Goal: Information Seeking & Learning: Learn about a topic

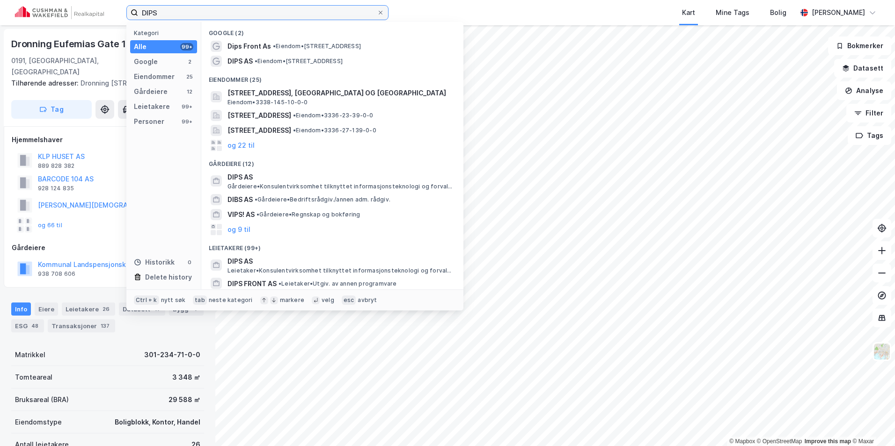
drag, startPoint x: 184, startPoint y: 14, endPoint x: 103, endPoint y: 5, distance: 80.9
click at [103, 5] on div "DIPS Kategori Alle 99+ Google 2 Eiendommer 25 Gårdeiere 12 Leietakere 99+ Perso…" at bounding box center [447, 12] width 895 height 25
paste input "Technopolis"
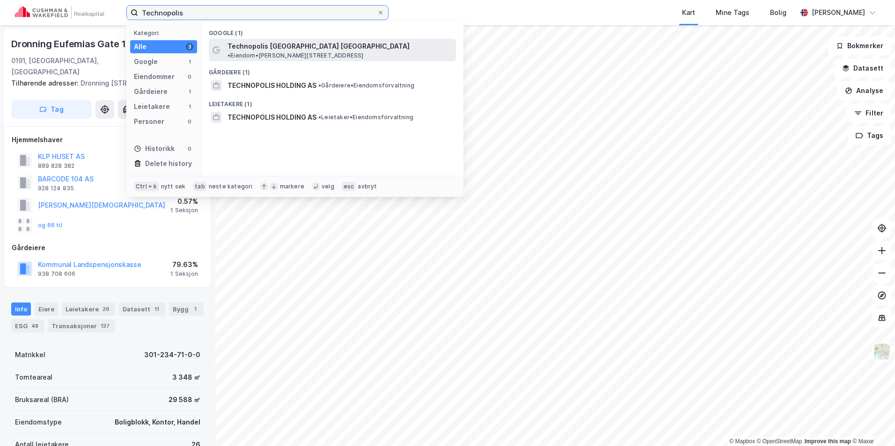
type input "Technopolis"
click at [310, 46] on div "Technopolis Fornebu Oslo • Eiendom • Martin Linges vei 25, 1364 Fornebu" at bounding box center [340, 50] width 227 height 19
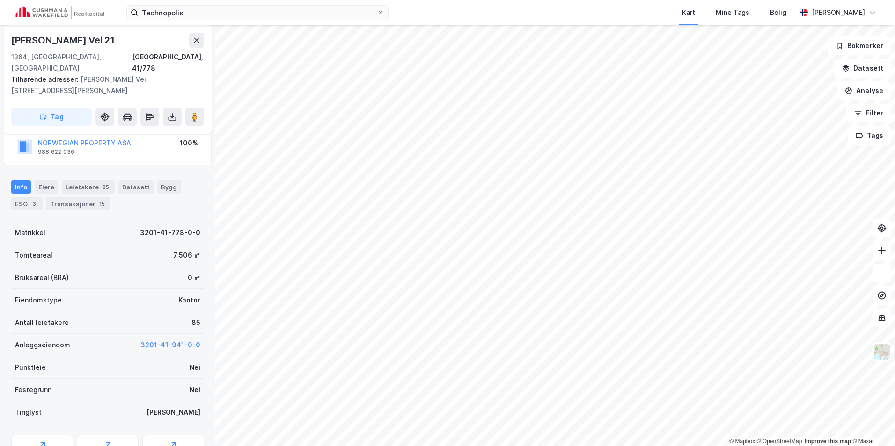
scroll to position [14, 0]
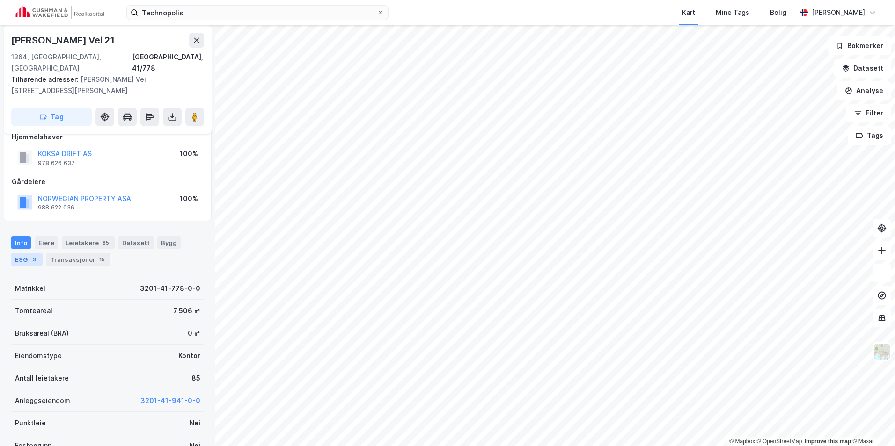
click at [38, 253] on div "ESG 3" at bounding box center [26, 259] width 31 height 13
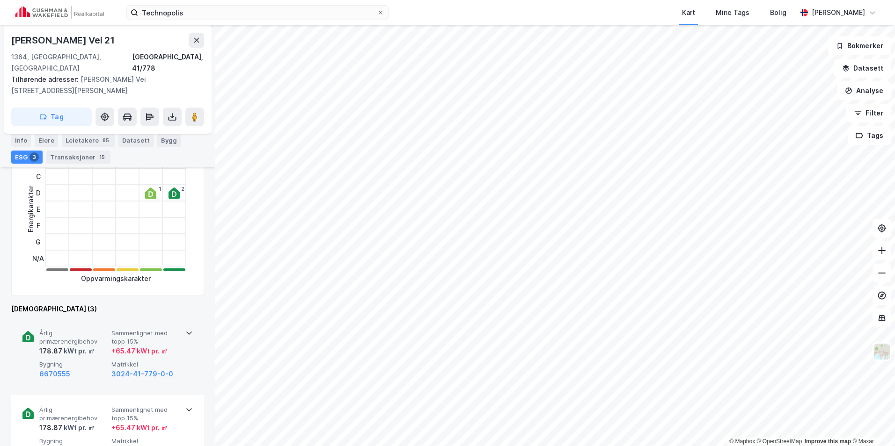
scroll to position [234, 0]
